Goal: Task Accomplishment & Management: Manage account settings

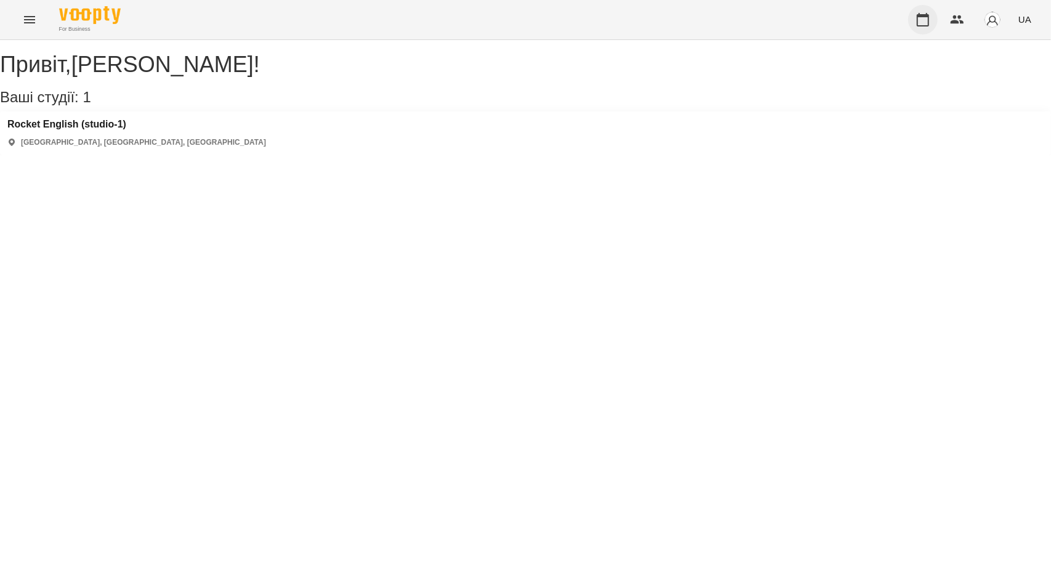
click at [927, 24] on icon "button" at bounding box center [922, 19] width 15 height 15
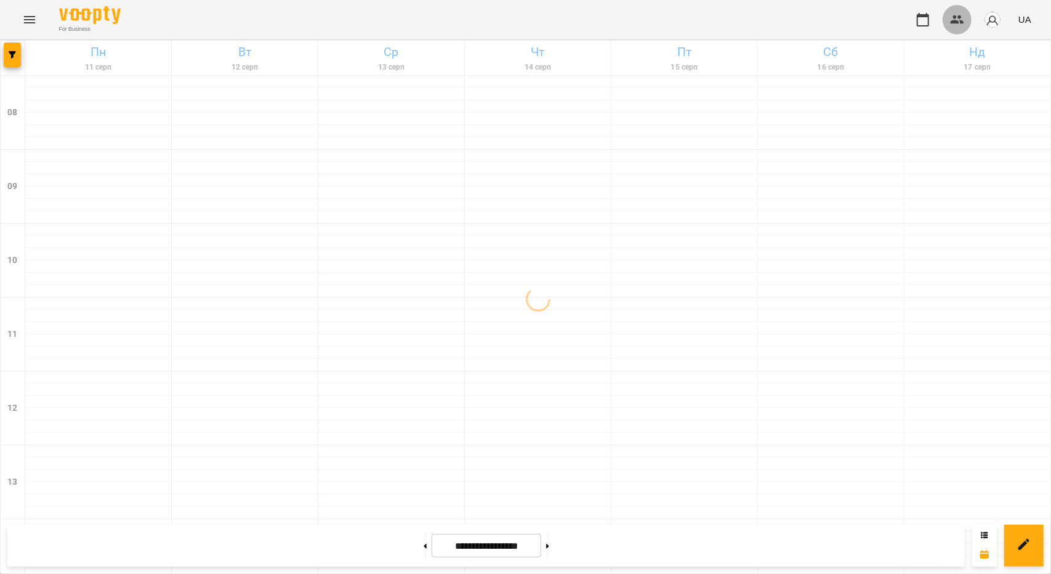
click at [958, 18] on icon "button" at bounding box center [957, 19] width 15 height 15
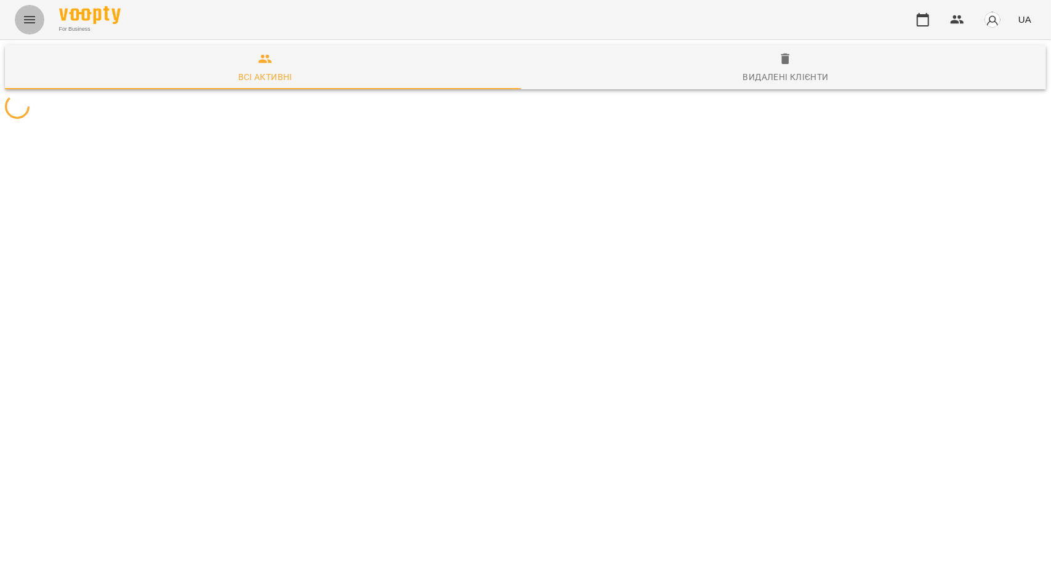
click at [21, 15] on button "Menu" at bounding box center [30, 20] width 30 height 30
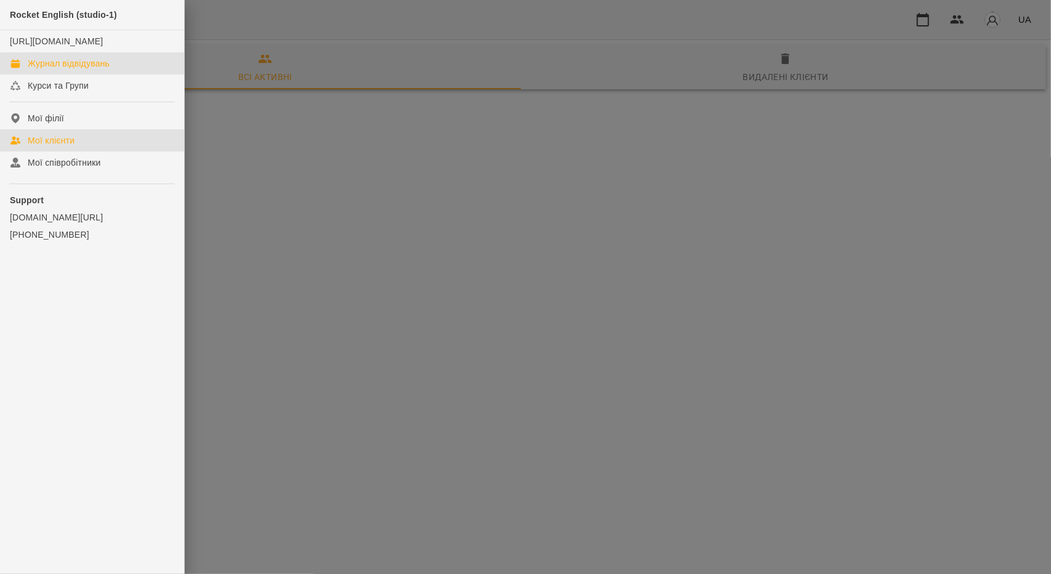
click at [79, 68] on link "Журнал відвідувань" at bounding box center [92, 63] width 184 height 22
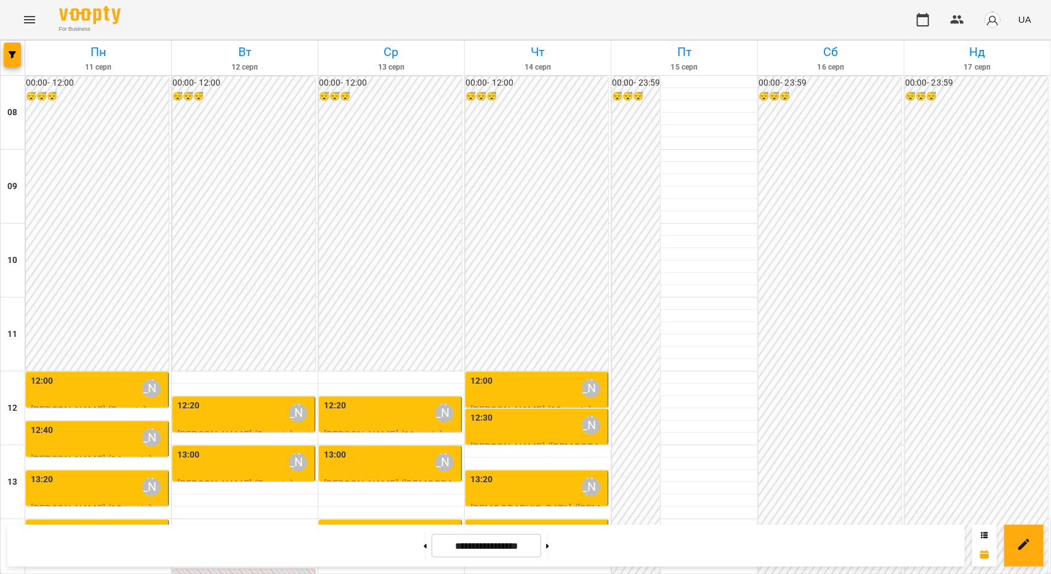
scroll to position [308, 0]
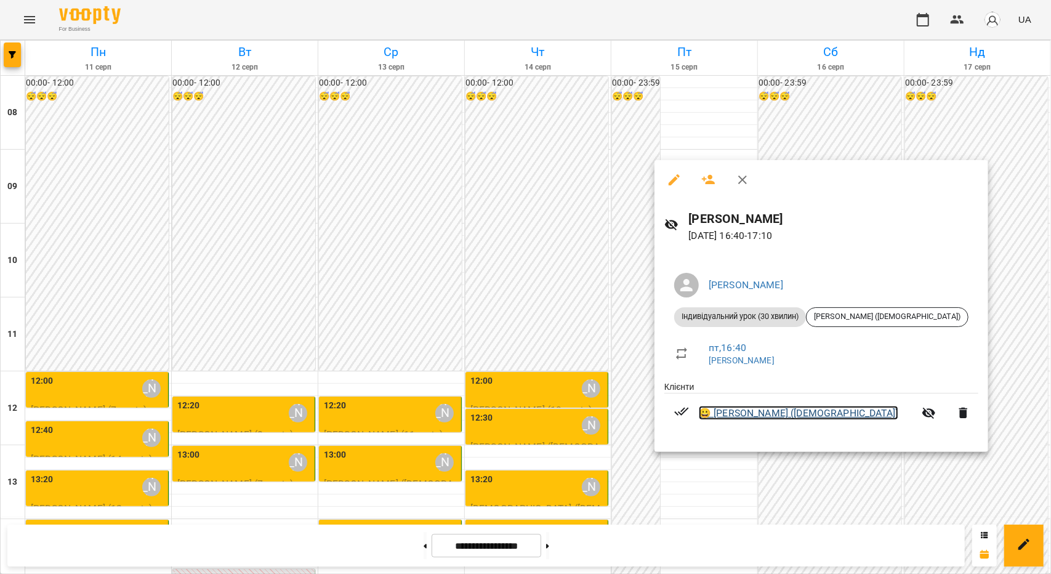
click at [734, 413] on link "😀 [PERSON_NAME] ([DEMOGRAPHIC_DATA])" at bounding box center [798, 413] width 199 height 15
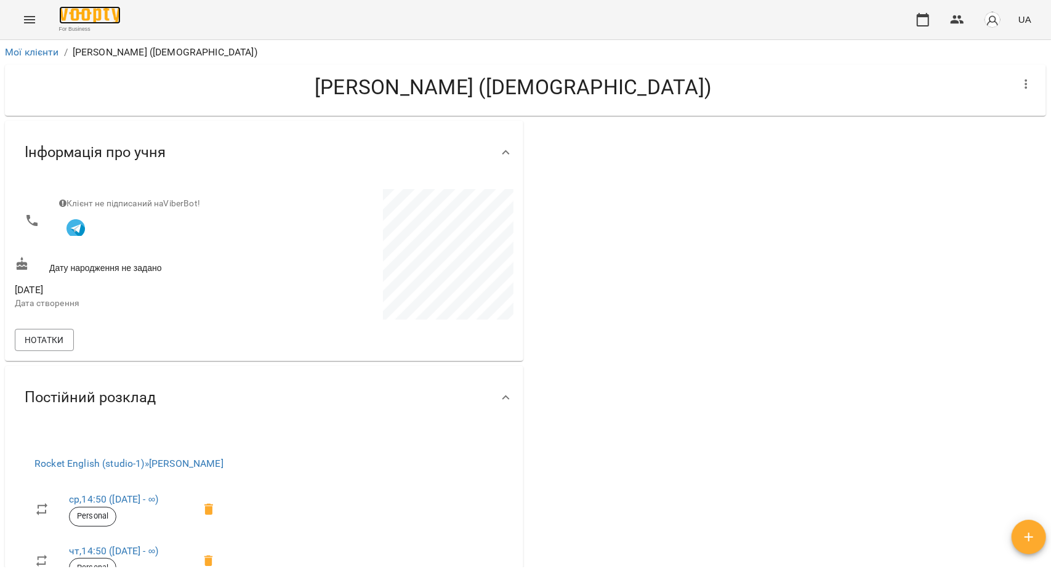
click at [79, 18] on img at bounding box center [90, 15] width 62 height 18
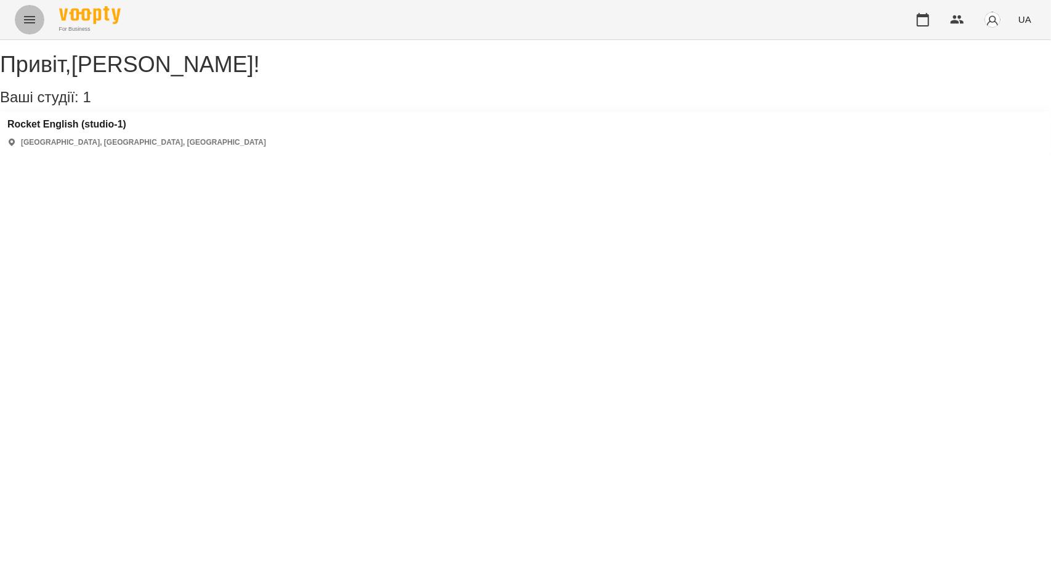
click at [33, 20] on icon "Menu" at bounding box center [29, 19] width 15 height 15
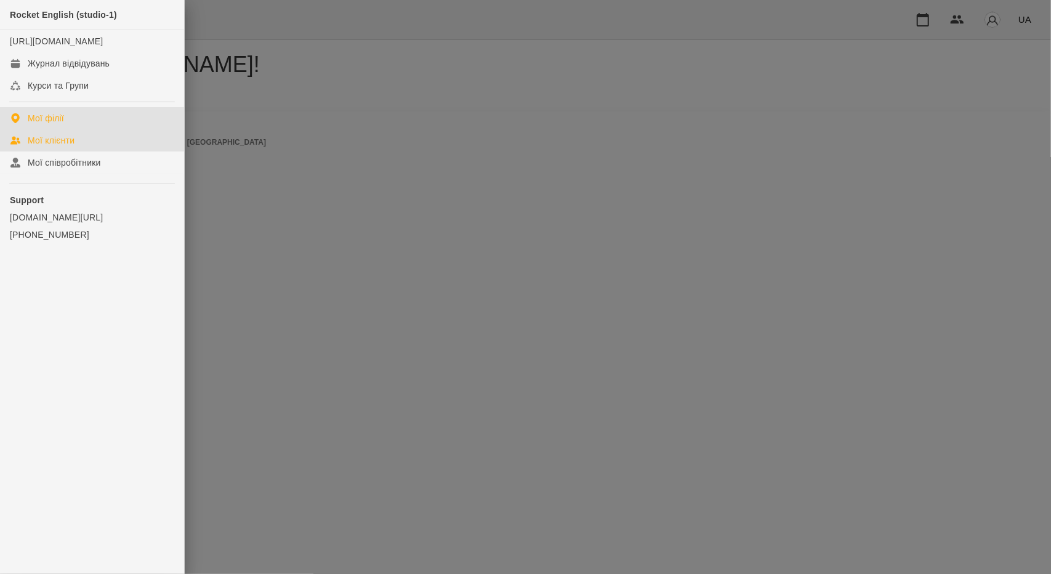
click at [53, 151] on link "Мої клієнти" at bounding box center [92, 140] width 184 height 22
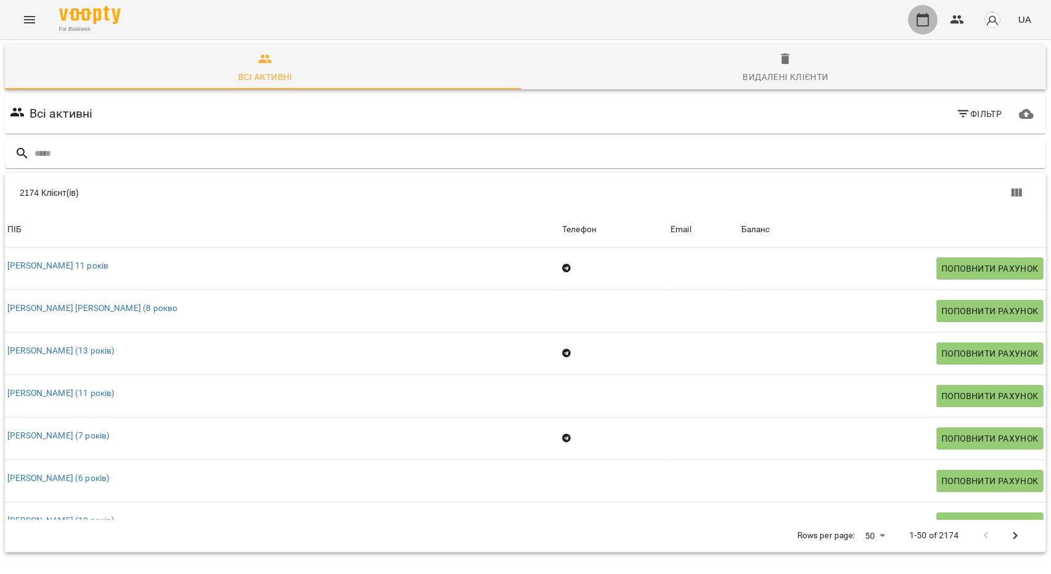
click at [921, 18] on icon "button" at bounding box center [922, 19] width 15 height 15
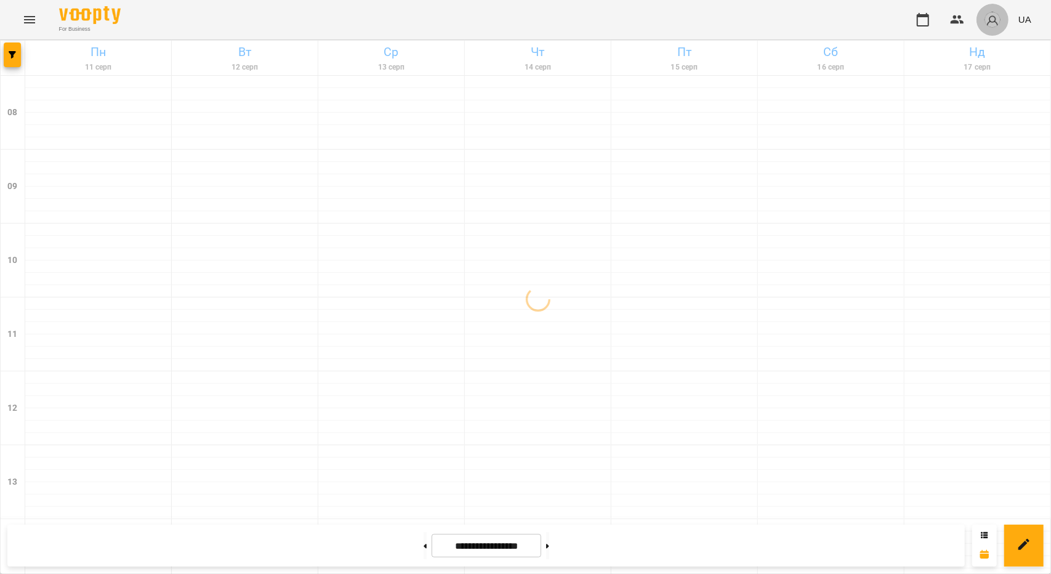
click at [1003, 19] on button "button" at bounding box center [992, 20] width 32 height 32
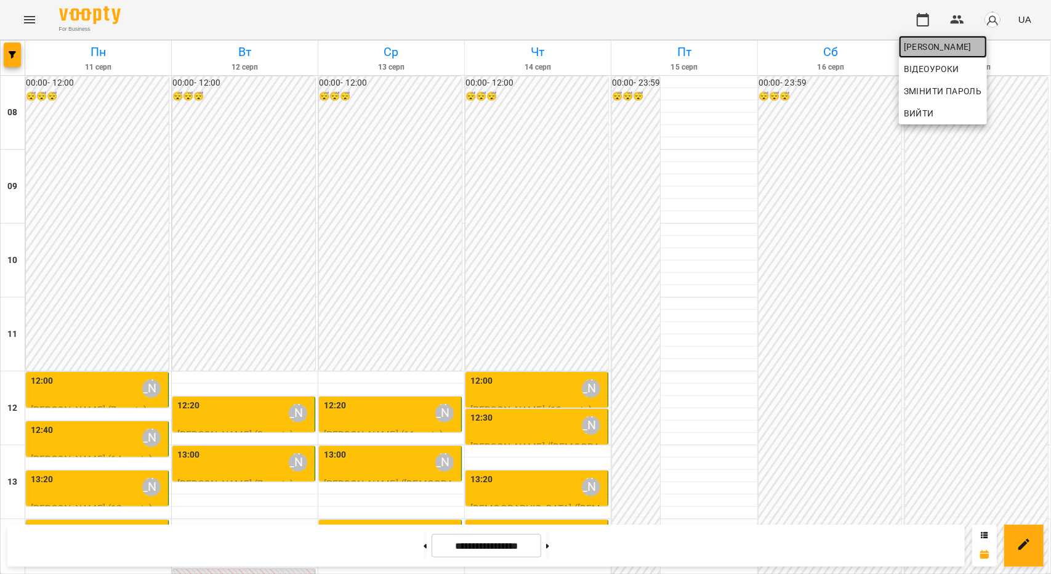
click at [982, 49] on span "[PERSON_NAME]" at bounding box center [943, 46] width 78 height 15
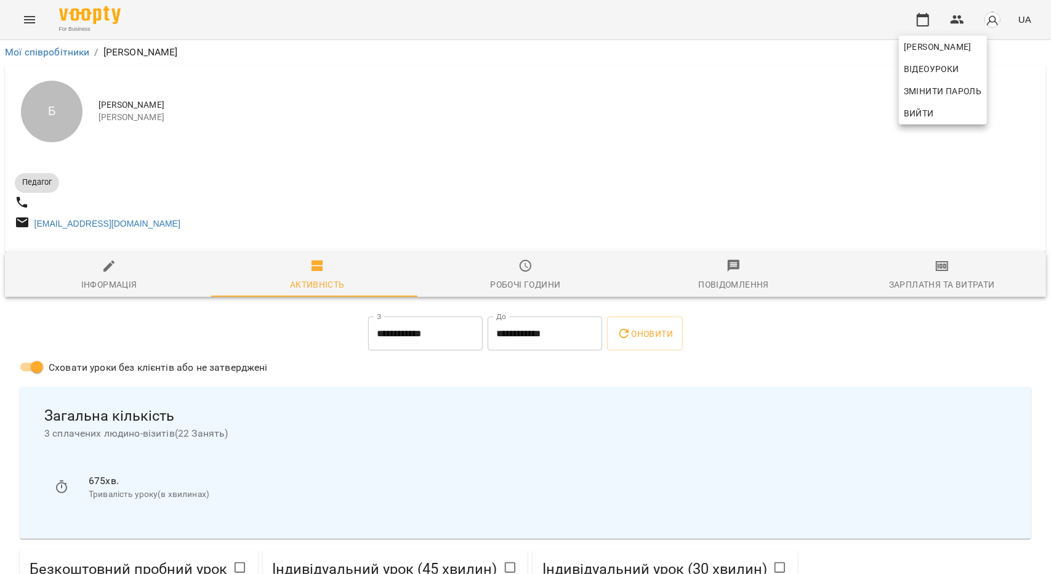
click at [44, 120] on div at bounding box center [525, 287] width 1051 height 574
click at [48, 121] on div "Б" at bounding box center [52, 112] width 62 height 62
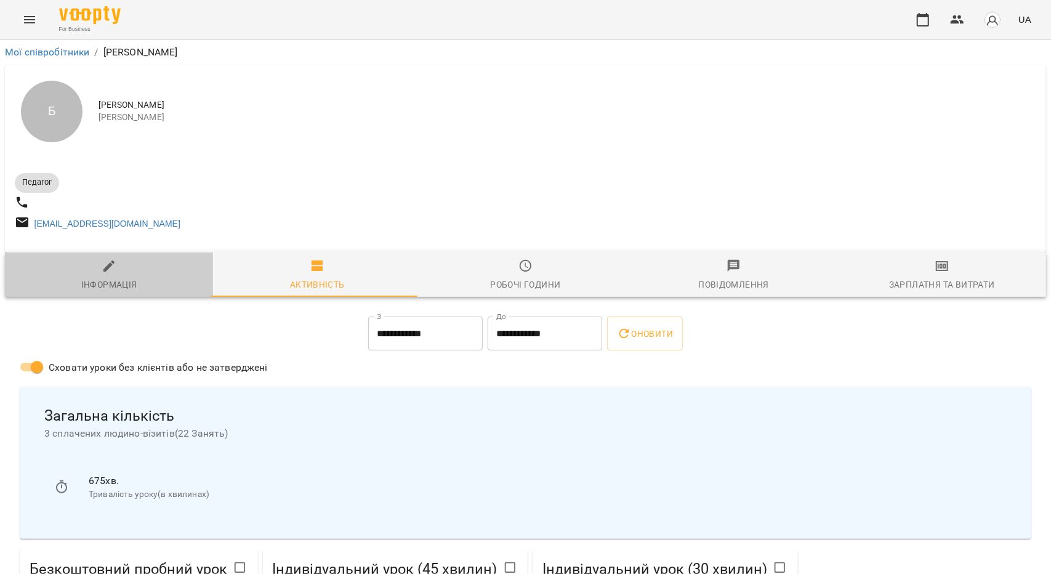
click at [117, 291] on div "Інформація" at bounding box center [109, 284] width 56 height 15
select select "**"
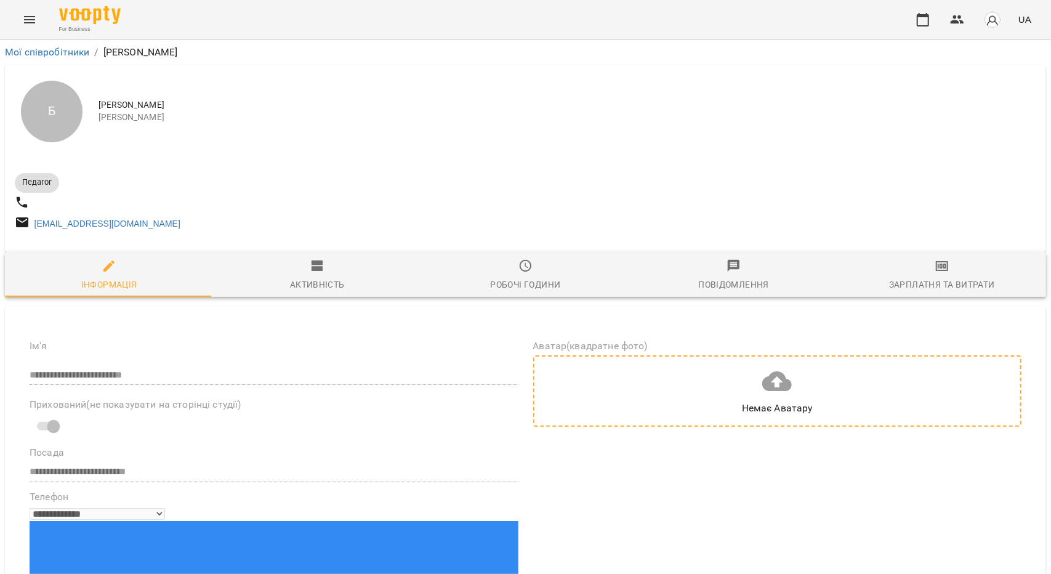
click at [829, 396] on div "Немає Аватару" at bounding box center [777, 390] width 489 height 71
click at [778, 391] on icon at bounding box center [777, 381] width 30 height 20
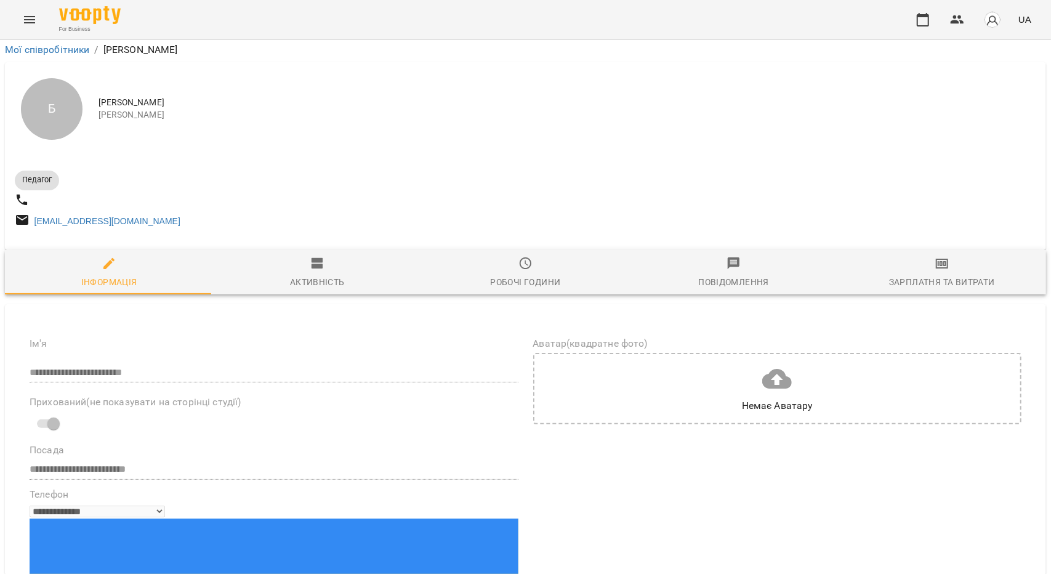
scroll to position [369, 0]
